Goal: Information Seeking & Learning: Learn about a topic

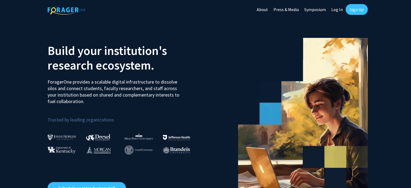
click at [334, 12] on link "Log In" at bounding box center [336, 9] width 17 height 19
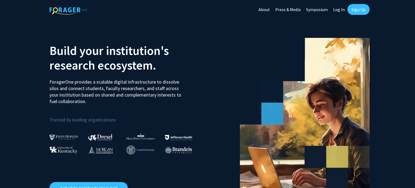
select select
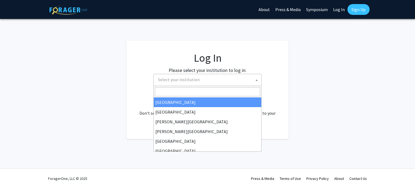
click at [236, 79] on span "Select your institution" at bounding box center [208, 79] width 105 height 11
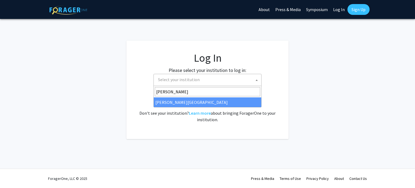
type input "[PERSON_NAME]"
select select "24"
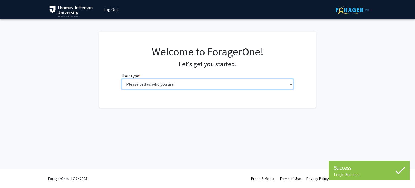
click at [204, 84] on select "Please tell us who you are Undergraduate Student Master's Student Doctoral Cand…" at bounding box center [207, 84] width 172 height 10
select select "3: doc"
click at [121, 79] on select "Please tell us who you are Undergraduate Student Master's Student Doctoral Cand…" at bounding box center [207, 84] width 172 height 10
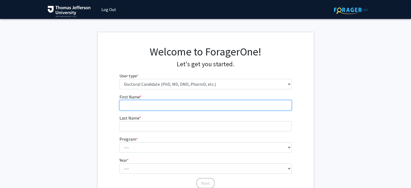
click at [175, 108] on input "First Name * required" at bounding box center [205, 105] width 172 height 10
type input "Vy"
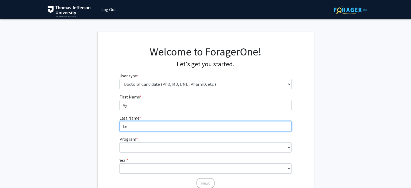
type input "Le"
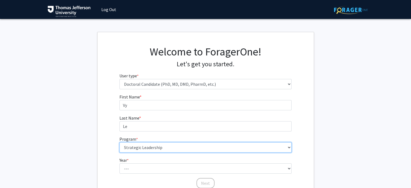
click at [167, 151] on select "--- Accelerated 3+3 BS in Health Sciences/Doctor of Occupational Therapy Accele…" at bounding box center [205, 147] width 172 height 10
select select "35: 815"
click at [119, 142] on select "--- Accelerated 3+3 BS in Health Sciences/Doctor of Occupational Therapy Accele…" at bounding box center [205, 147] width 172 height 10
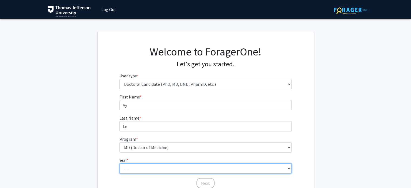
click at [150, 165] on select "--- First Year Second Year Third Year Fourth Year Fifth Year Sixth Year Seventh…" at bounding box center [205, 168] width 172 height 10
select select "1: first_year"
click at [119, 163] on select "--- First Year Second Year Third Year Fourth Year Fifth Year Sixth Year Seventh…" at bounding box center [205, 168] width 172 height 10
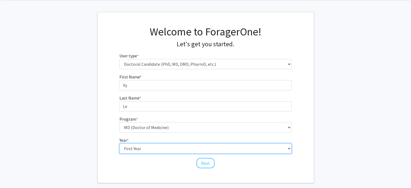
scroll to position [21, 0]
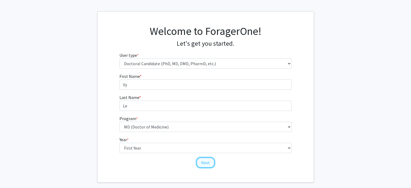
click at [201, 162] on button "Next" at bounding box center [205, 162] width 18 height 10
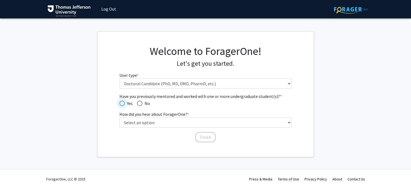
click at [122, 100] on span "Have you previously mentored and worked with one or more undergraduate student(…" at bounding box center [121, 102] width 5 height 5
click at [122, 100] on input "Yes" at bounding box center [121, 102] width 5 height 5
radio input "true"
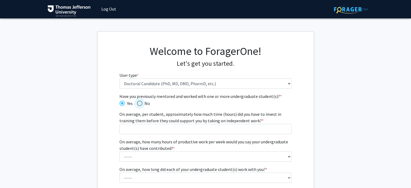
click at [141, 101] on span "Have you previously mentored and worked with one or more undergraduate student(…" at bounding box center [139, 102] width 5 height 5
click at [141, 101] on input "No" at bounding box center [139, 102] width 5 height 5
radio input "true"
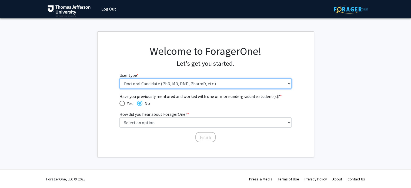
click at [156, 83] on select "Please tell us who you are Undergraduate Student Master's Student Doctoral Cand…" at bounding box center [205, 83] width 172 height 10
select select "1: undergrad"
click at [119, 78] on select "Please tell us who you are Undergraduate Student Master's Student Doctoral Cand…" at bounding box center [205, 83] width 172 height 10
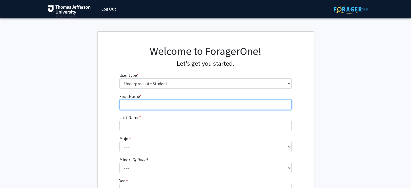
click at [136, 103] on input "First Name * required" at bounding box center [205, 104] width 172 height 10
type input "Vy"
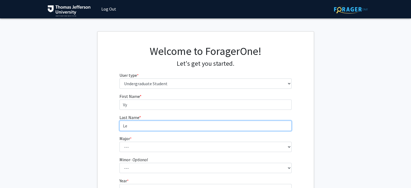
type input "Le"
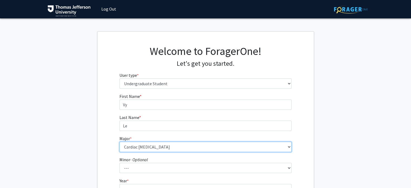
select select "25: 2013"
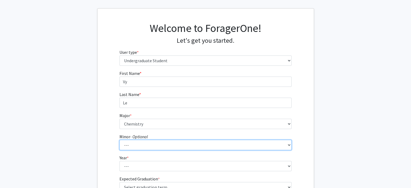
scroll to position [23, 0]
click at [130, 142] on select "--- Accounting Animation and Media Applied Business and Analytics Architectural…" at bounding box center [205, 145] width 172 height 10
click at [119, 140] on select "--- Accounting Animation and Media Applied Business and Analytics Architectural…" at bounding box center [205, 145] width 172 height 10
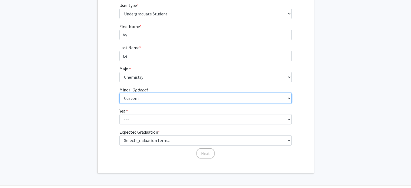
scroll to position [71, 0]
click at [127, 99] on select "--- Accounting Animation and Media Applied Business and Analytics Architectural…" at bounding box center [205, 97] width 172 height 10
select select "41: 1616"
click at [119, 92] on select "--- Accounting Animation and Media Applied Business and Analytics Architectural…" at bounding box center [205, 97] width 172 height 10
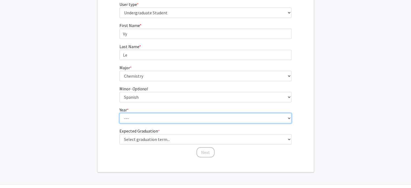
click at [142, 121] on select "--- First-year Sophomore Junior Senior Postbaccalaureate Certificate" at bounding box center [205, 118] width 172 height 10
select select "1: first-year"
click at [119, 113] on select "--- First-year Sophomore Junior Senior Postbaccalaureate Certificate" at bounding box center [205, 118] width 172 height 10
click at [138, 120] on select "--- First-year Sophomore Junior Senior Postbaccalaureate Certificate" at bounding box center [205, 118] width 172 height 10
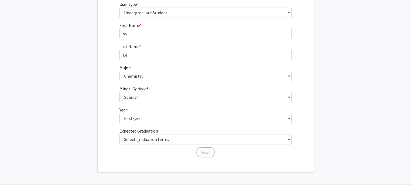
click at [100, 151] on div "First Name * required Vy Last Name * required Le Major * required --- 4+2 Healt…" at bounding box center [205, 90] width 216 height 136
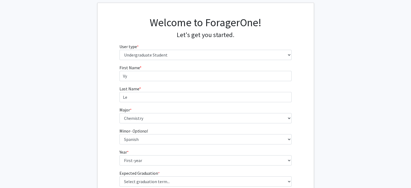
scroll to position [0, 0]
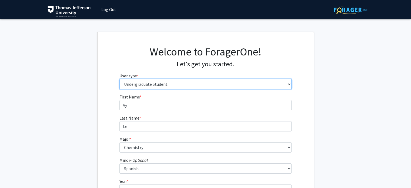
click at [141, 84] on select "Please tell us who you are Undergraduate Student Master's Student Doctoral Cand…" at bounding box center [205, 84] width 172 height 10
select select "3: doc"
click at [119, 79] on select "Please tell us who you are Undergraduate Student Master's Student Doctoral Cand…" at bounding box center [205, 84] width 172 height 10
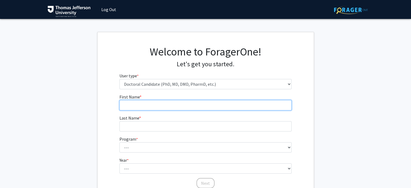
click at [138, 104] on input "First Name * required" at bounding box center [205, 105] width 172 height 10
type input "Vy"
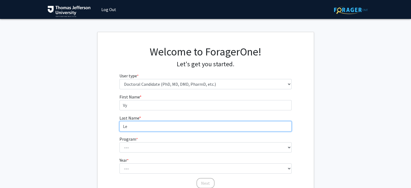
type input "Le"
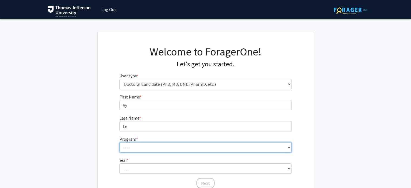
click at [133, 142] on select "--- Accelerated 3+3 BS in Health Sciences/Doctor of Occupational Therapy Accele…" at bounding box center [205, 147] width 172 height 10
select select "35: 815"
click at [119, 142] on select "--- Accelerated 3+3 BS in Health Sciences/Doctor of Occupational Therapy Accele…" at bounding box center [205, 147] width 172 height 10
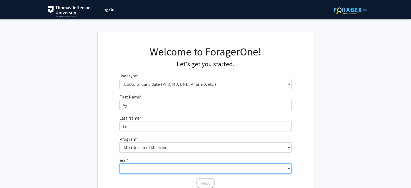
click at [127, 172] on select "--- First Year Second Year Third Year Fourth Year Fifth Year Sixth Year Seventh…" at bounding box center [205, 168] width 172 height 10
select select "1: first_year"
click at [119, 163] on select "--- First Year Second Year Third Year Fourth Year Fifth Year Sixth Year Seventh…" at bounding box center [205, 168] width 172 height 10
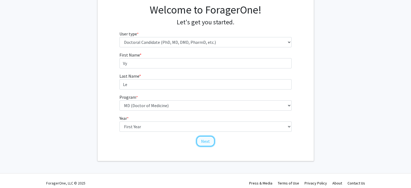
click at [202, 139] on button "Next" at bounding box center [205, 141] width 18 height 10
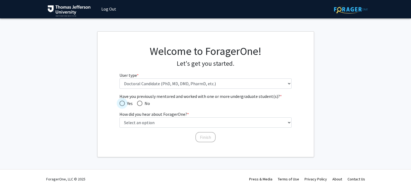
click at [123, 100] on span "Have you previously mentored and worked with one or more undergraduate student(…" at bounding box center [121, 102] width 5 height 5
click at [123, 100] on input "Yes" at bounding box center [121, 102] width 5 height 5
radio input "true"
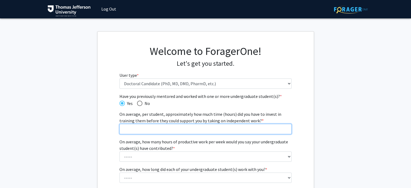
click at [141, 133] on input "On average, per student, approximately how much time (hours) did you have to in…" at bounding box center [205, 129] width 172 height 10
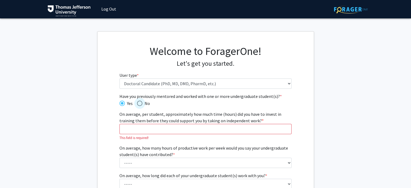
click at [137, 102] on span "Have you previously mentored and worked with one or more undergraduate student(…" at bounding box center [139, 102] width 5 height 5
click at [137, 102] on input "No" at bounding box center [139, 102] width 5 height 5
radio input "true"
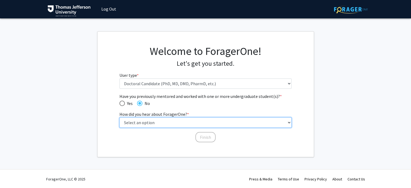
click at [143, 124] on select "Select an option Peer/student recommendation Faculty/staff recommendation Unive…" at bounding box center [205, 122] width 172 height 10
select select "3: university_website"
click at [119, 117] on select "Select an option Peer/student recommendation Faculty/staff recommendation Unive…" at bounding box center [205, 122] width 172 height 10
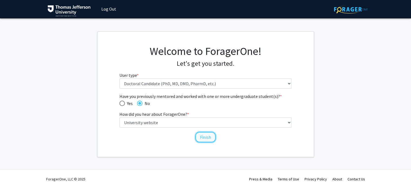
click at [197, 136] on button "Finish" at bounding box center [205, 137] width 20 height 10
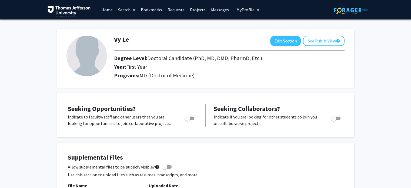
click at [131, 8] on span at bounding box center [132, 10] width 5 height 19
click at [135, 26] on span "Faculty/Staff" at bounding box center [135, 24] width 40 height 11
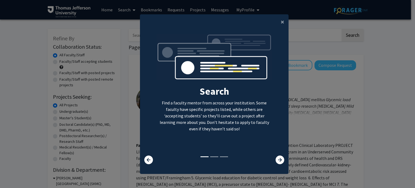
click at [286, 165] on div "Search Find a faculty mentor from across your institution. Some faculty have sp…" at bounding box center [214, 98] width 148 height 139
click at [278, 161] on icon at bounding box center [279, 159] width 9 height 9
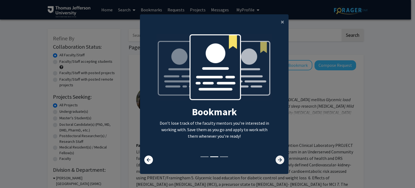
click at [278, 160] on icon at bounding box center [279, 159] width 9 height 9
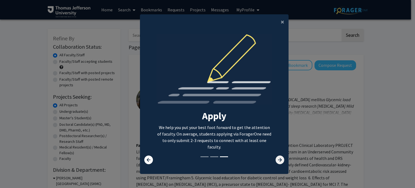
click at [278, 160] on icon at bounding box center [279, 159] width 9 height 9
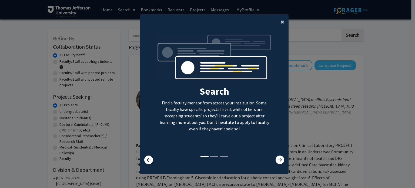
click at [278, 20] on button "×" at bounding box center [282, 21] width 12 height 15
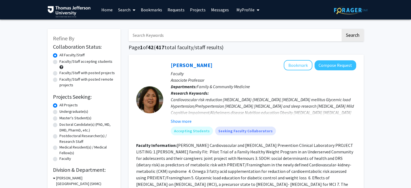
click at [174, 39] on input "Search Keywords" at bounding box center [234, 35] width 212 height 12
click at [341, 29] on button "Search" at bounding box center [352, 35] width 22 height 12
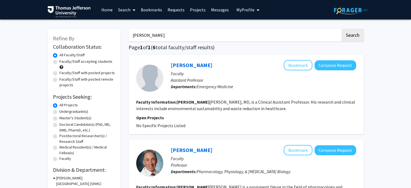
click at [174, 39] on input "scott" at bounding box center [234, 35] width 212 height 12
type input "gpcr"
click at [341, 29] on button "Search" at bounding box center [352, 35] width 22 height 12
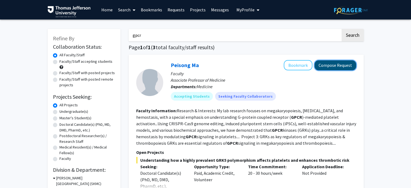
click at [344, 67] on button "Compose Request" at bounding box center [335, 65] width 42 height 10
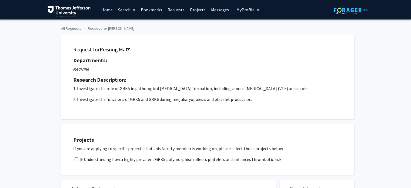
click at [121, 9] on link "Search" at bounding box center [126, 9] width 23 height 19
click at [130, 38] on span "Students" at bounding box center [131, 35] width 33 height 11
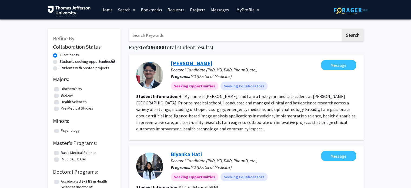
click at [184, 62] on link "Viraj Deshpande" at bounding box center [192, 63] width 42 height 7
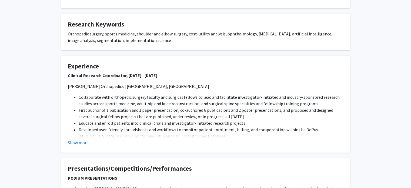
scroll to position [138, 0]
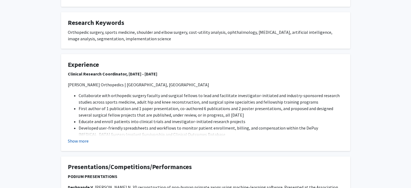
click at [74, 143] on button "Show more" at bounding box center [78, 140] width 21 height 6
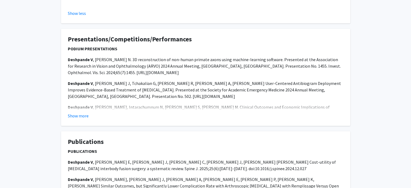
scroll to position [624, 0]
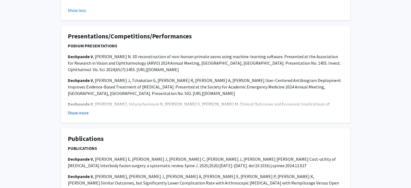
click at [85, 109] on button "Show more" at bounding box center [78, 112] width 21 height 6
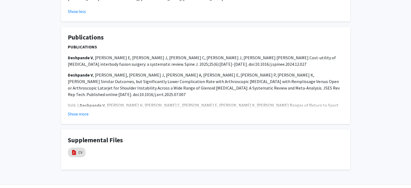
scroll to position [902, 0]
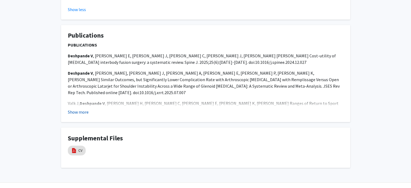
click at [80, 109] on button "Show more" at bounding box center [78, 112] width 21 height 6
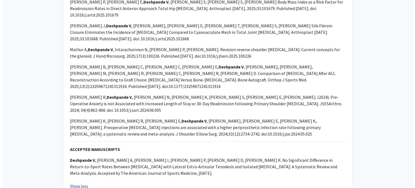
scroll to position [1127, 0]
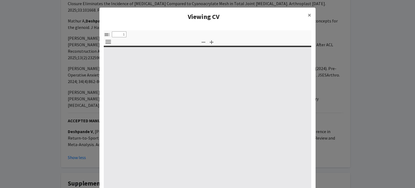
select select "custom"
type input "0"
select select "custom"
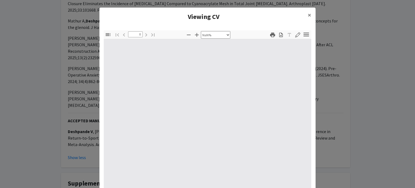
type input "1"
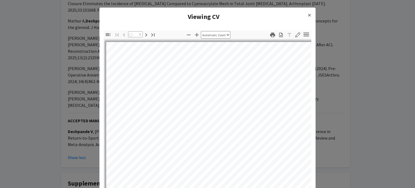
select select "auto"
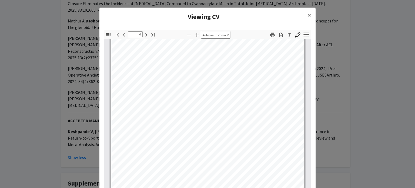
scroll to position [829, 0]
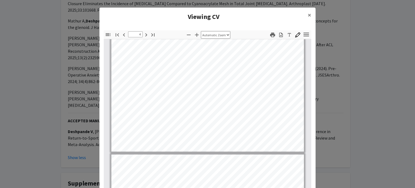
type input "5"
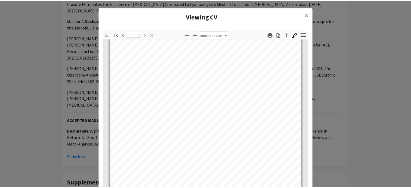
scroll to position [1100, 0]
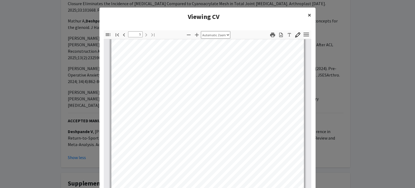
click at [307, 15] on span "×" at bounding box center [309, 15] width 4 height 8
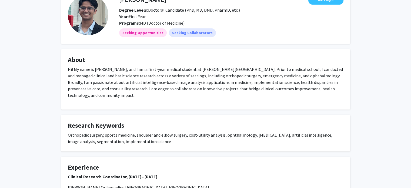
scroll to position [0, 0]
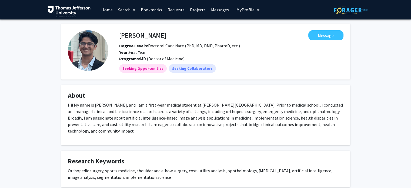
click at [121, 10] on link "Search" at bounding box center [126, 9] width 23 height 19
click at [131, 33] on span "Students" at bounding box center [131, 35] width 33 height 11
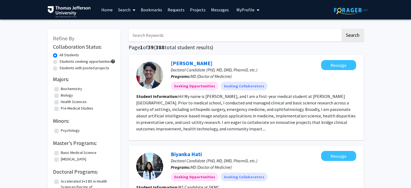
click at [137, 35] on input "Search Keywords" at bounding box center [234, 35] width 212 height 12
type input "eric"
click at [341, 29] on button "Search" at bounding box center [352, 35] width 22 height 12
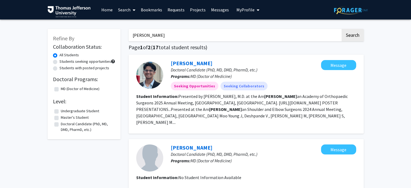
click at [341, 29] on button "Search" at bounding box center [352, 35] width 22 height 12
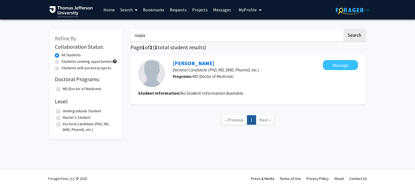
click at [194, 40] on input "ruojia" at bounding box center [236, 35] width 212 height 12
type input "alexa"
click at [343, 29] on button "Search" at bounding box center [354, 35] width 22 height 12
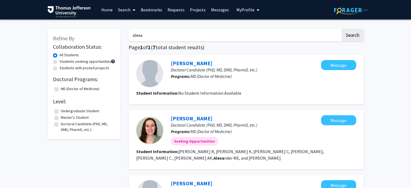
click at [166, 32] on input "alexa" at bounding box center [234, 35] width 212 height 12
click at [133, 15] on span at bounding box center [132, 10] width 5 height 19
click at [134, 32] on span "Students" at bounding box center [131, 35] width 33 height 11
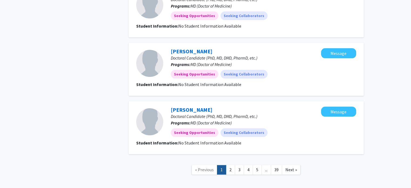
scroll to position [569, 0]
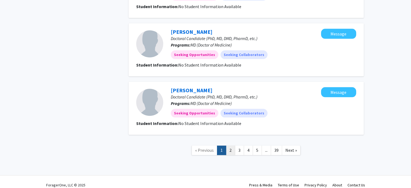
click at [231, 145] on link "2" at bounding box center [230, 149] width 9 height 9
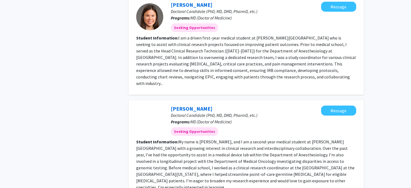
scroll to position [582, 0]
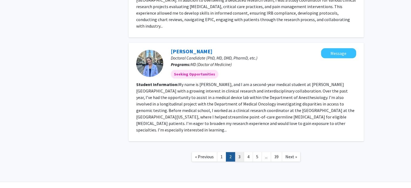
click at [240, 152] on link "3" at bounding box center [239, 156] width 9 height 9
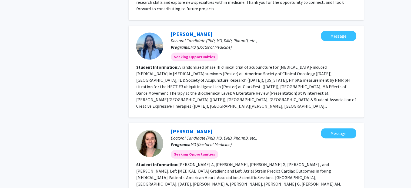
scroll to position [799, 0]
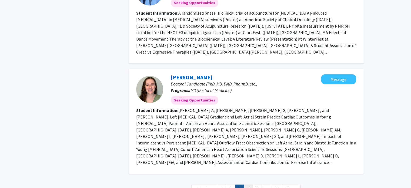
click at [247, 184] on link "4" at bounding box center [247, 188] width 9 height 9
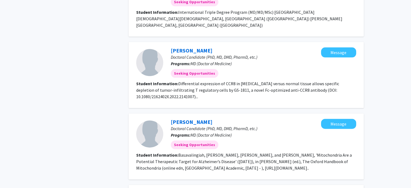
scroll to position [750, 0]
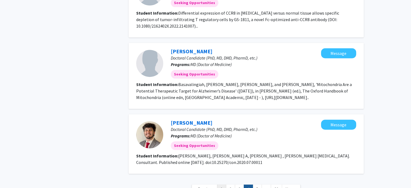
click at [220, 184] on link "1" at bounding box center [221, 188] width 9 height 9
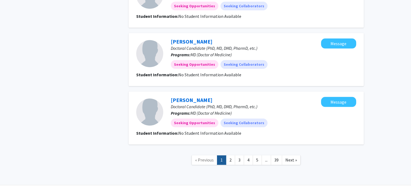
scroll to position [569, 0]
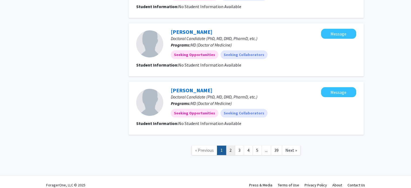
click at [227, 145] on link "2" at bounding box center [230, 149] width 9 height 9
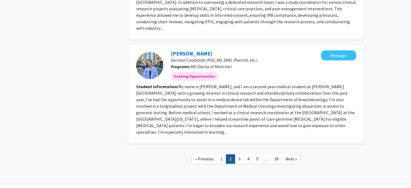
scroll to position [580, 0]
click at [237, 154] on link "3" at bounding box center [239, 158] width 9 height 9
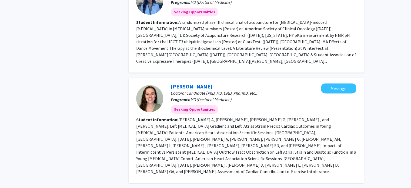
scroll to position [790, 0]
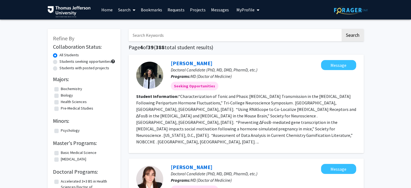
click at [182, 39] on input "Search Keywords" at bounding box center [234, 35] width 212 height 12
click at [341, 29] on button "Search" at bounding box center [352, 35] width 22 height 12
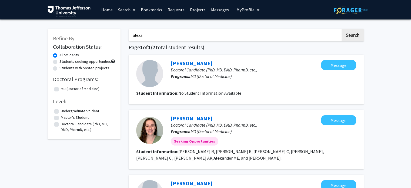
click at [182, 39] on input "alexa" at bounding box center [234, 35] width 212 height 12
click at [341, 29] on button "Search" at bounding box center [352, 35] width 22 height 12
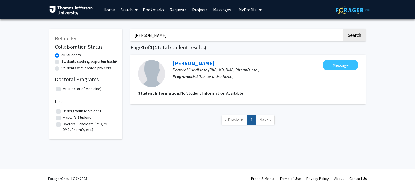
click at [153, 42] on div "darron Search Page 1 of 1 ( 1 total student results) Darron King Doctoral Candi…" at bounding box center [247, 81] width 243 height 116
click at [148, 36] on input "darron" at bounding box center [236, 35] width 212 height 12
click at [343, 29] on button "Search" at bounding box center [354, 35] width 22 height 12
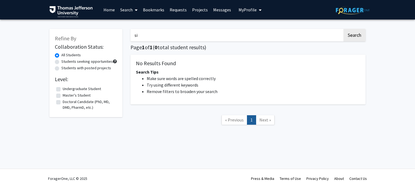
type input "s"
type input "adrien"
click at [343, 29] on button "Search" at bounding box center [354, 35] width 22 height 12
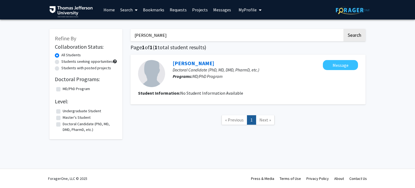
click at [343, 29] on button "Search" at bounding box center [354, 35] width 22 height 12
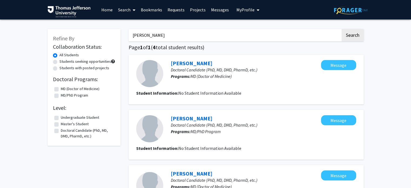
type input "isabella"
click at [341, 29] on button "Search" at bounding box center [352, 35] width 22 height 12
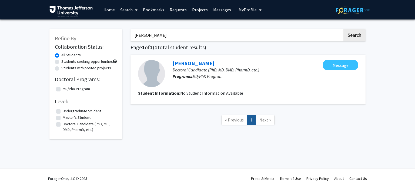
click at [127, 7] on link "Search" at bounding box center [128, 9] width 23 height 19
click at [134, 31] on span "Students" at bounding box center [133, 35] width 33 height 11
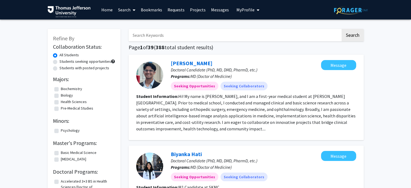
click at [131, 11] on span at bounding box center [132, 10] width 5 height 19
click at [125, 25] on span "Faculty/Staff" at bounding box center [135, 24] width 40 height 11
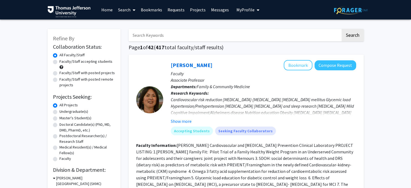
click at [198, 13] on link "Projects" at bounding box center [197, 9] width 21 height 19
